Goal: Task Accomplishment & Management: Use online tool/utility

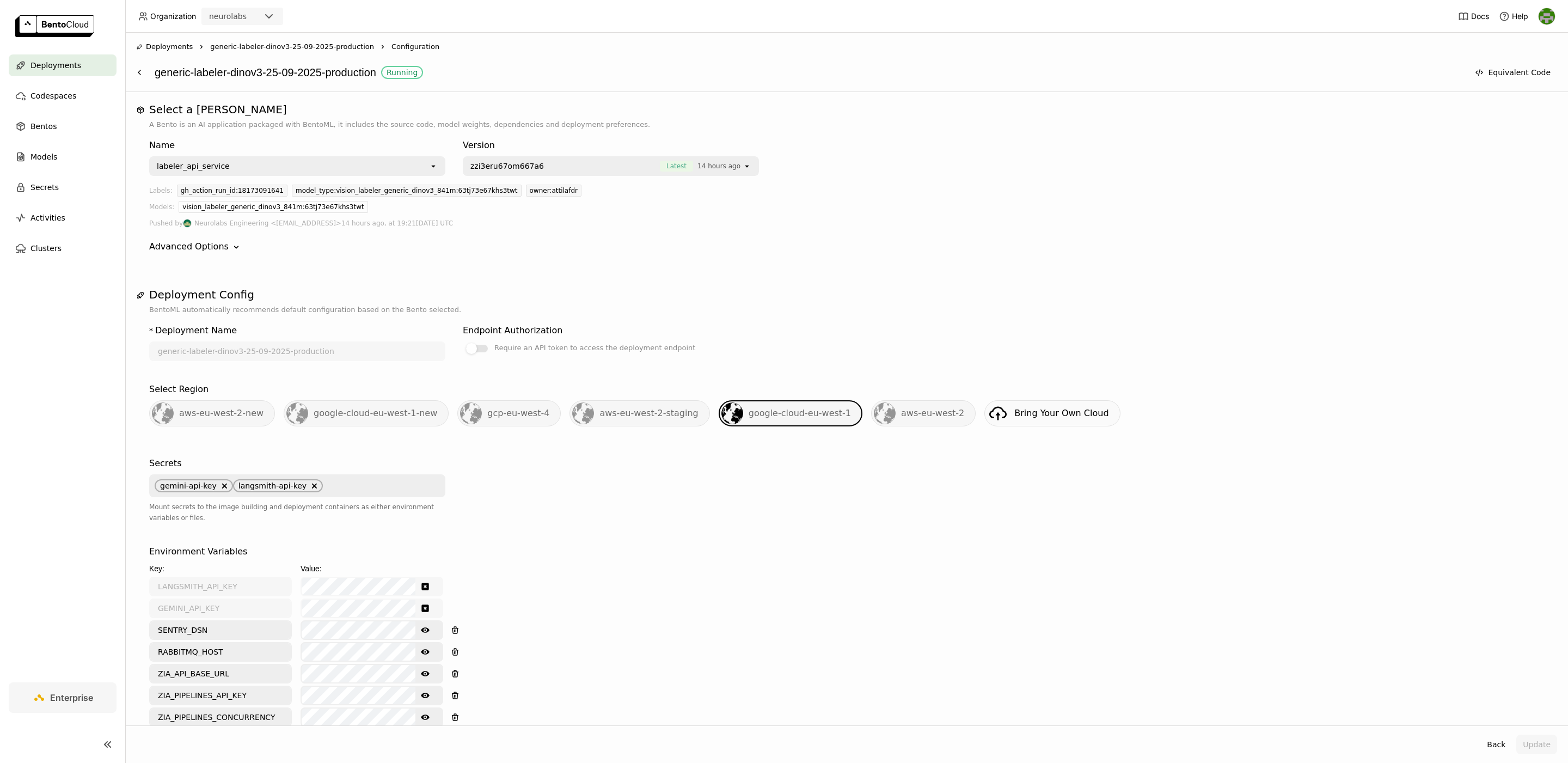
drag, startPoint x: 0, startPoint y: 0, endPoint x: 68, endPoint y: 70, distance: 97.6
click at [68, 70] on span "Deployments" at bounding box center [56, 65] width 51 height 13
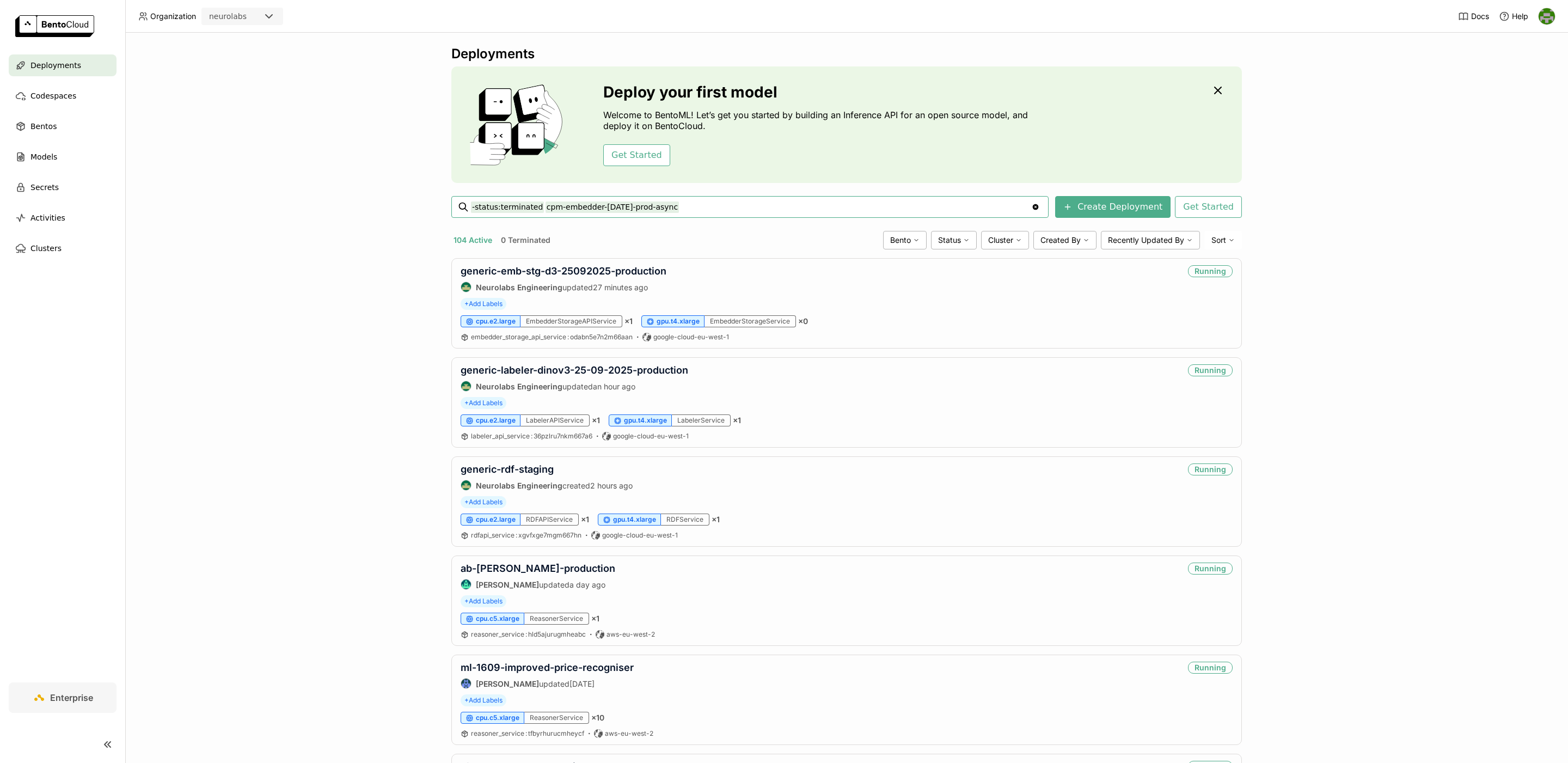
type input "-status:terminated cpm-embedder-april25-prod-async"
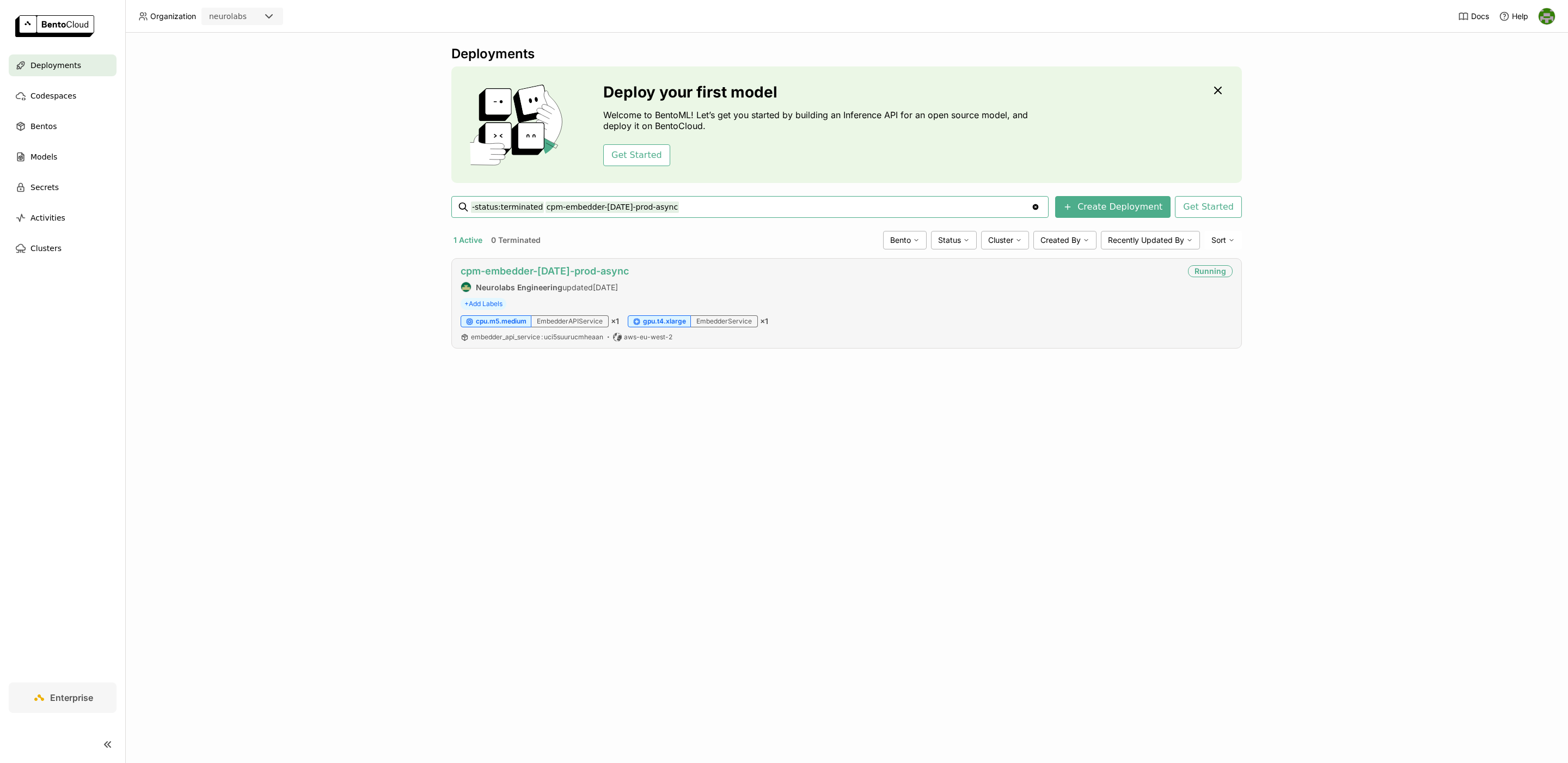
click at [586, 274] on link "cpm-embedder-april25-prod-async" at bounding box center [544, 271] width 168 height 11
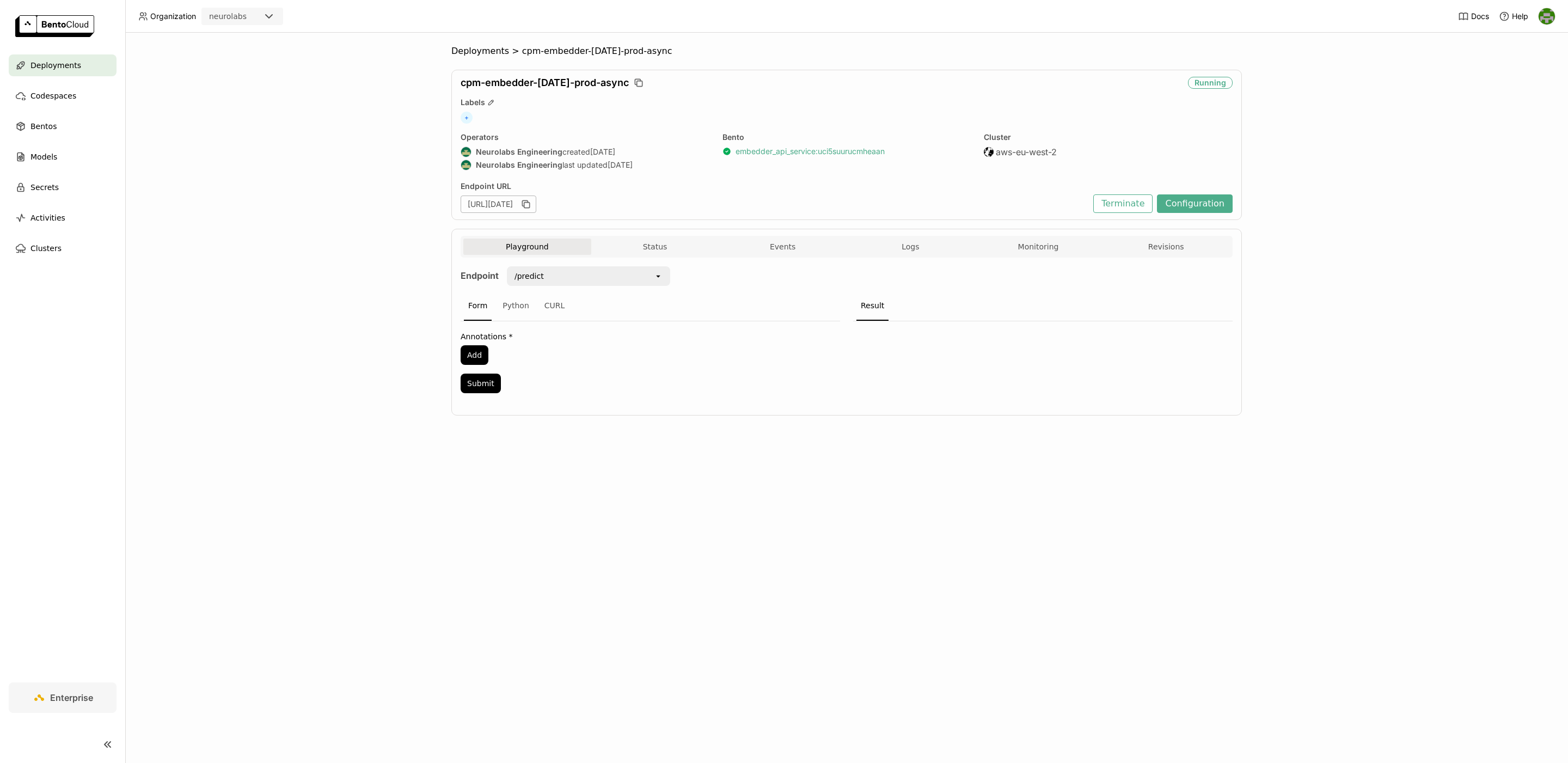
click at [761, 152] on link "embedder_api_service : uci5suurucmheaan" at bounding box center [810, 151] width 149 height 10
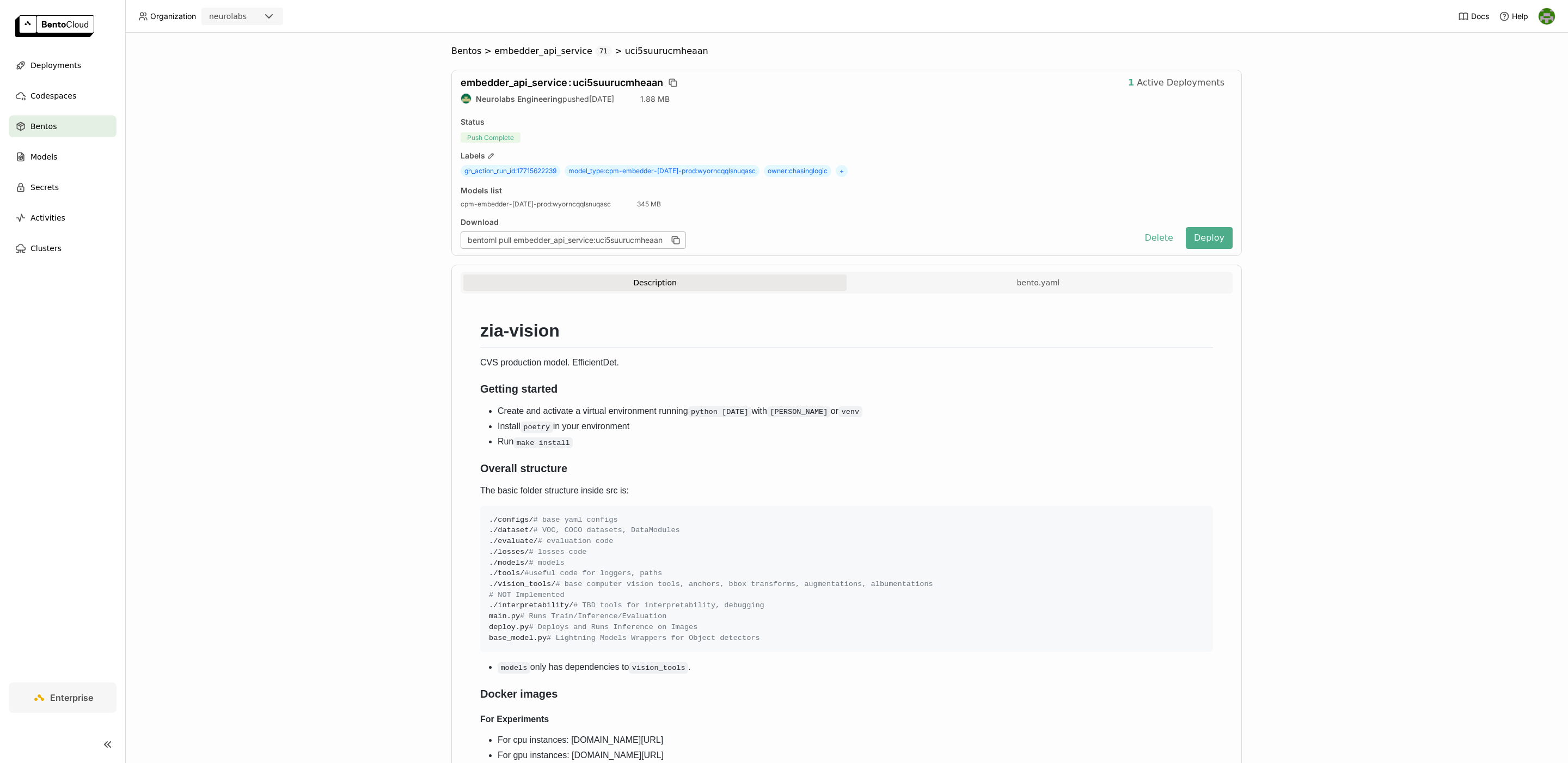
drag, startPoint x: 758, startPoint y: 171, endPoint x: 609, endPoint y: 174, distance: 149.0
click at [609, 174] on span "model_type : cpm-embedder-april25-prod:wyorncqqlsnuqasc" at bounding box center [662, 171] width 195 height 12
copy span "cpm-embedder-april25-prod:wyorncqqlsnuqasc"
click at [331, 96] on div "Bentos > embedder_api_service 71 > uci5suurucmheaan embedder_api_service : uci5…" at bounding box center [847, 521] width 1417 height 951
drag, startPoint x: 761, startPoint y: 175, endPoint x: 609, endPoint y: 168, distance: 152.2
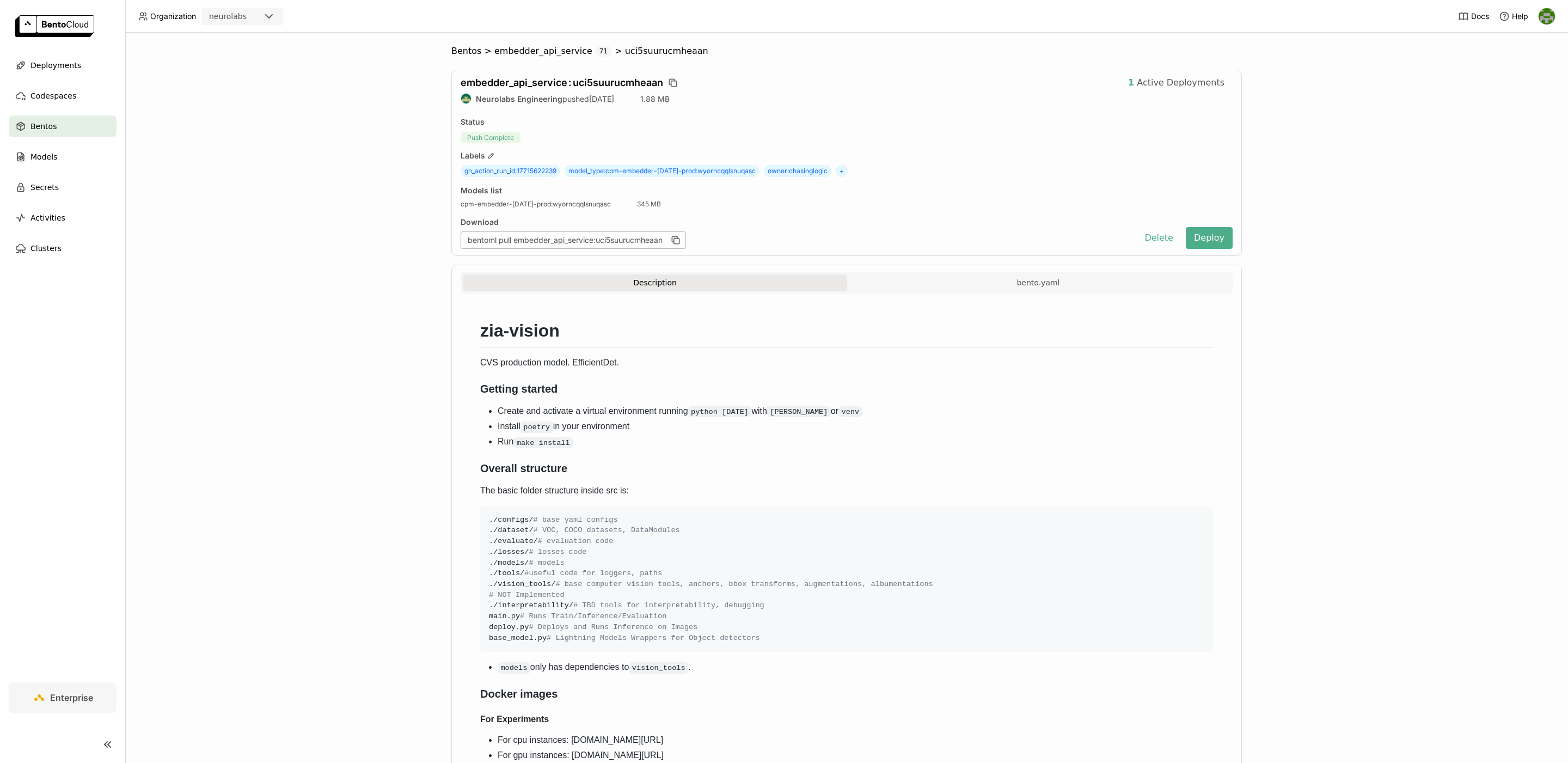
click at [609, 168] on div "gh_action_run_id : 17715622239 model_type : cpm-embedder-april25-prod:wyorncqql…" at bounding box center [847, 171] width 772 height 12
copy span "cpm-embedder-april25-prod:wyorncqqlsnuqasc"
click at [754, 157] on div "Labels" at bounding box center [847, 156] width 772 height 10
copy span "model_type : cpm-embedder-april25-prod:wyorncqqlsnuqasc"
drag, startPoint x: 761, startPoint y: 170, endPoint x: 566, endPoint y: 171, distance: 195.0
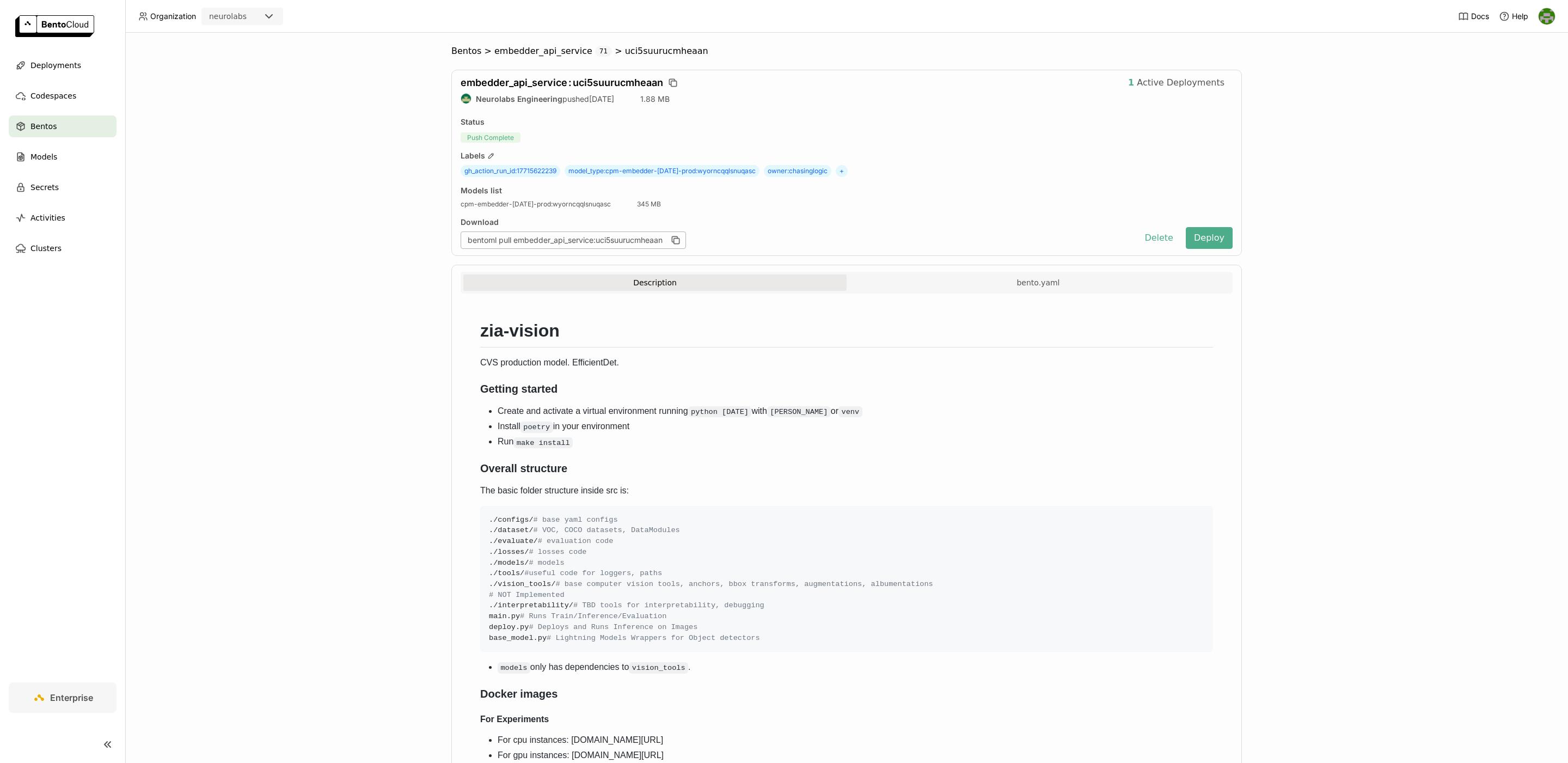
click at [566, 171] on div "gh_action_run_id : 17715622239 model_type : cpm-embedder-april25-prod:wyorncqql…" at bounding box center [847, 171] width 772 height 12
